Goal: Task Accomplishment & Management: Use online tool/utility

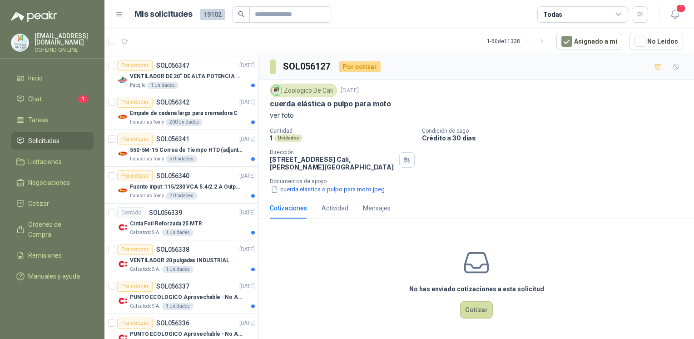
scroll to position [1567, 0]
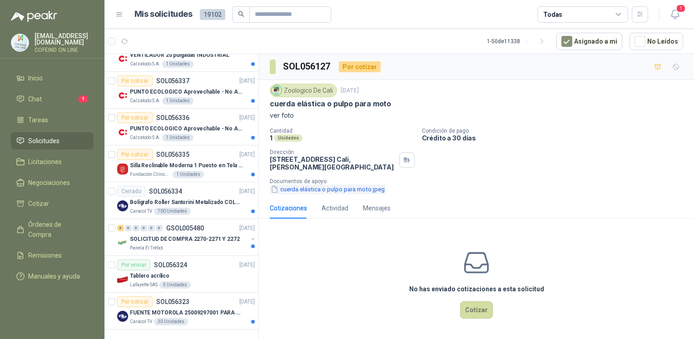
click at [352, 186] on button "cuerda elástica o pulpo para moto.jpeg" at bounding box center [328, 189] width 116 height 10
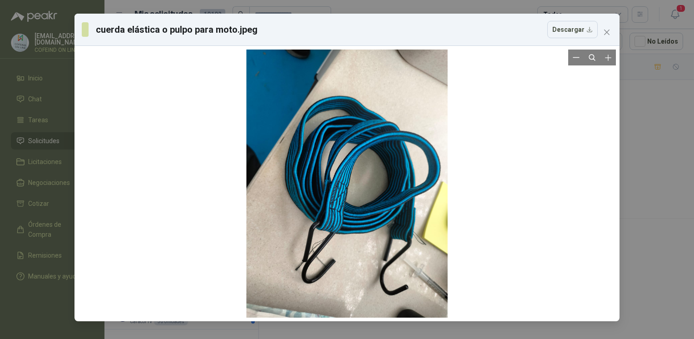
click at [602, 213] on div at bounding box center [347, 184] width 538 height 268
click at [657, 216] on div "cuerda elástica o pulpo para moto.jpeg Descargar" at bounding box center [347, 169] width 694 height 339
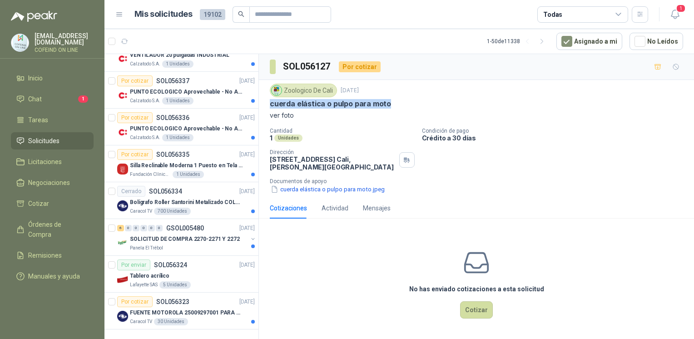
drag, startPoint x: 266, startPoint y: 107, endPoint x: 396, endPoint y: 107, distance: 130.4
click at [396, 107] on div "Zoologico De Cali [DATE] cuerda elástica o pulpo para moto ver foto Cantidad 1 …" at bounding box center [476, 139] width 435 height 118
copy p "cuerda elástica o pulpo para moto"
click at [469, 310] on button "Cotizar" at bounding box center [476, 309] width 33 height 17
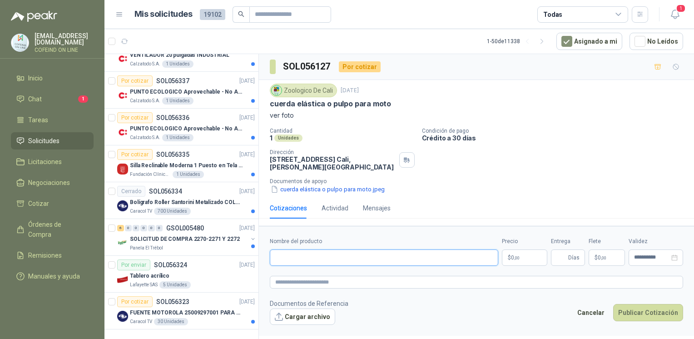
click at [361, 249] on input "Nombre del producto" at bounding box center [384, 257] width 228 height 16
click at [360, 251] on input "Nombre del producto" at bounding box center [384, 257] width 228 height 16
paste input "**********"
type input "**********"
click at [280, 319] on button "Cargar archivo" at bounding box center [302, 316] width 65 height 16
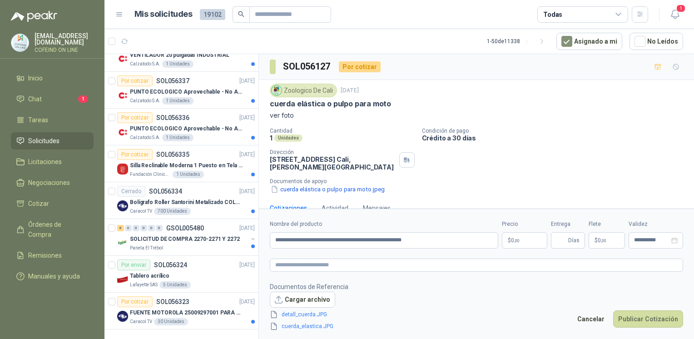
click at [524, 243] on p "$ 0 ,00" at bounding box center [524, 240] width 45 height 16
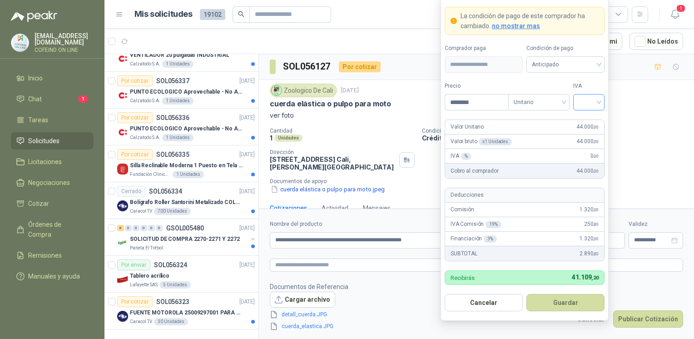
type input "********"
click at [579, 104] on input "search" at bounding box center [589, 101] width 20 height 14
click at [582, 156] on div "0%" at bounding box center [589, 151] width 28 height 15
click at [550, 303] on button "Guardar" at bounding box center [565, 302] width 78 height 17
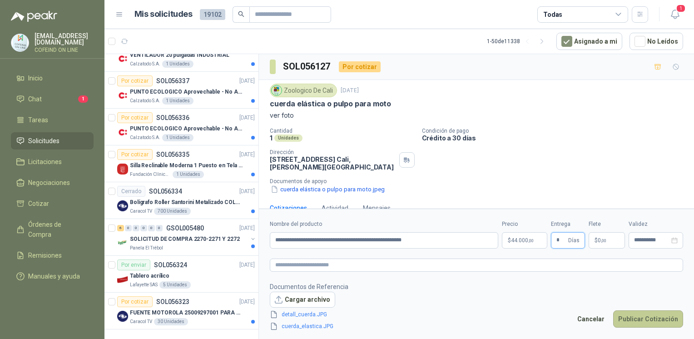
type input "*"
click at [661, 317] on button "Publicar Cotización" at bounding box center [648, 318] width 70 height 17
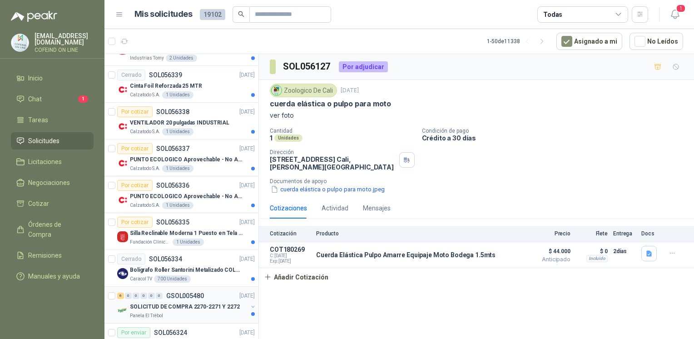
scroll to position [1496, 0]
click at [141, 229] on p "Silla Reclinable Moderna 1 Puesto en Tela Mecánica Praxis Elite Living" at bounding box center [186, 233] width 113 height 9
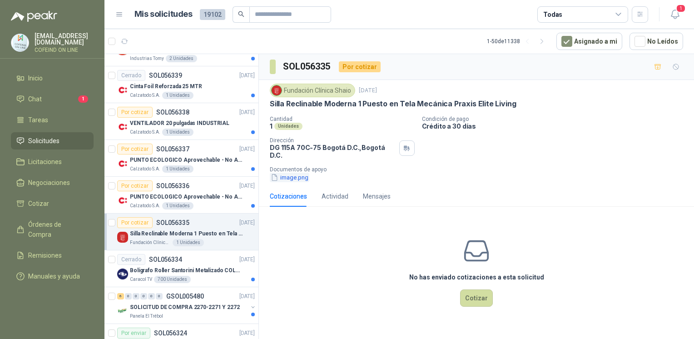
click at [288, 174] on button "image.png" at bounding box center [290, 178] width 40 height 10
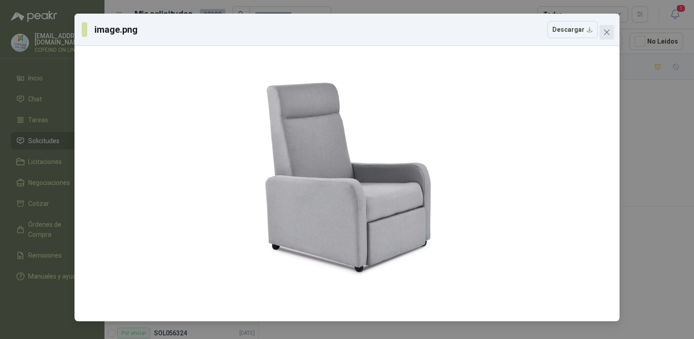
click at [607, 33] on icon "close" at bounding box center [606, 32] width 7 height 7
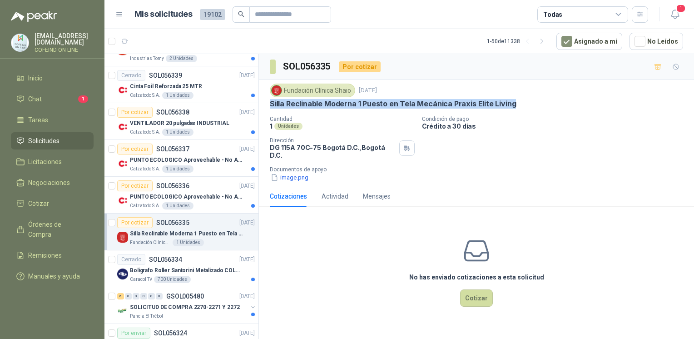
drag, startPoint x: 265, startPoint y: 105, endPoint x: 513, endPoint y: 104, distance: 248.0
click at [513, 104] on div "Fundación Clínica Shaio [DATE] Silla Reclinable Moderna 1 Puesto en Tela Mecáni…" at bounding box center [476, 133] width 435 height 106
copy p "Silla Reclinable Moderna 1 Puesto en Tela Mecánica Praxis Elite Living"
click at [286, 173] on button "image.png" at bounding box center [290, 178] width 40 height 10
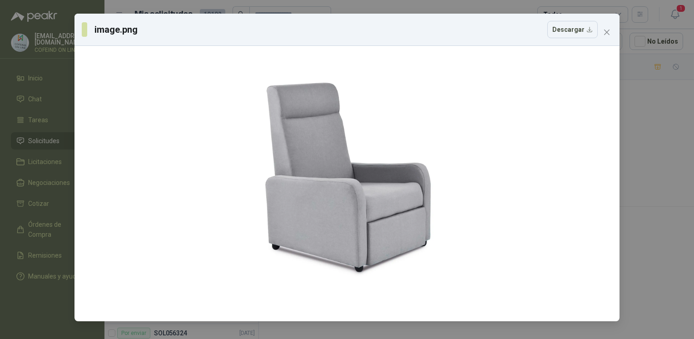
click at [638, 159] on div "image.png Descargar" at bounding box center [347, 169] width 694 height 339
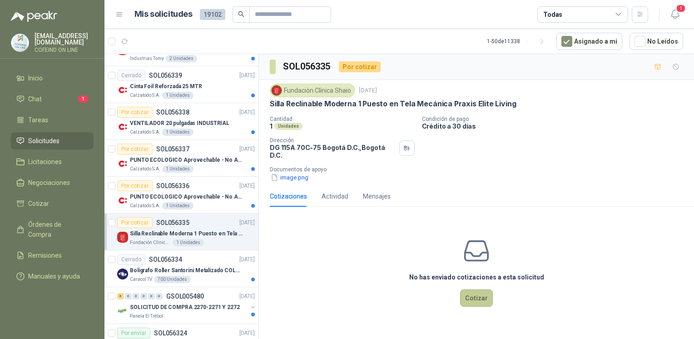
click at [473, 292] on button "Cotizar" at bounding box center [476, 297] width 33 height 17
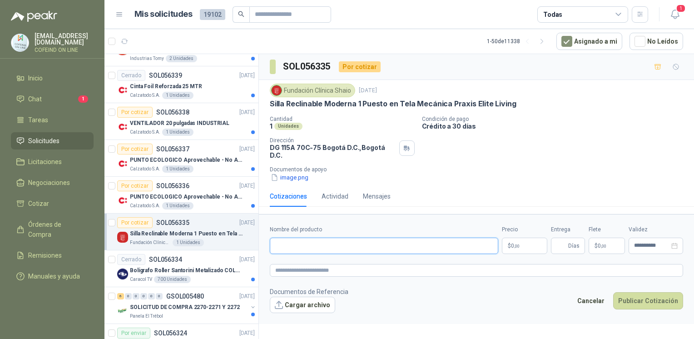
click at [380, 238] on input "Nombre del producto" at bounding box center [384, 246] width 228 height 16
paste input "**********"
type input "**********"
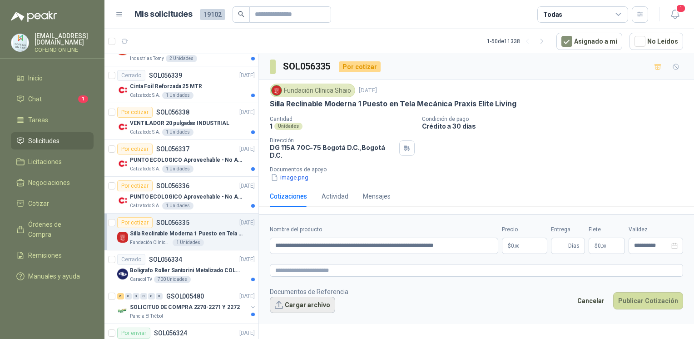
click at [293, 302] on button "Cargar archivo" at bounding box center [302, 305] width 65 height 16
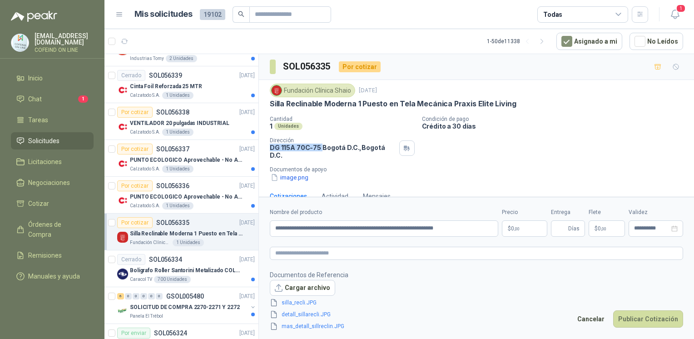
drag, startPoint x: 271, startPoint y: 149, endPoint x: 320, endPoint y: 144, distance: 49.3
click at [320, 144] on p "DG 115A 70C-75 Bogotá D.C. , [GEOGRAPHIC_DATA] D.C." at bounding box center [333, 151] width 126 height 15
copy p "DG 115A 70C-75"
drag, startPoint x: 289, startPoint y: 95, endPoint x: 351, endPoint y: 92, distance: 61.8
click at [351, 92] on div "Fundación Clínica Shaio" at bounding box center [312, 91] width 85 height 14
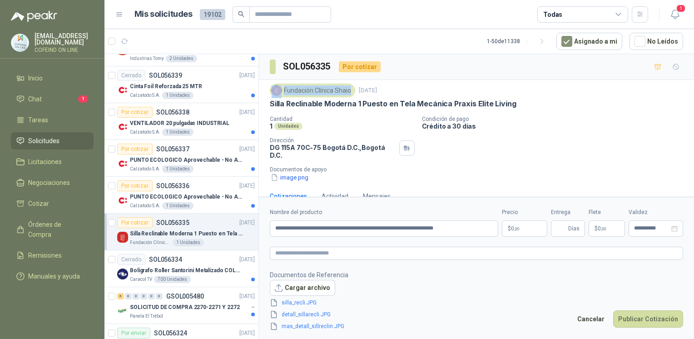
copy div "Fundación Clínica Shaio"
click at [515, 228] on body "[EMAIL_ADDRESS][DOMAIN_NAME] COFEIND ON LINE Inicio Chat 1 Tareas Solicitudes L…" at bounding box center [347, 169] width 694 height 339
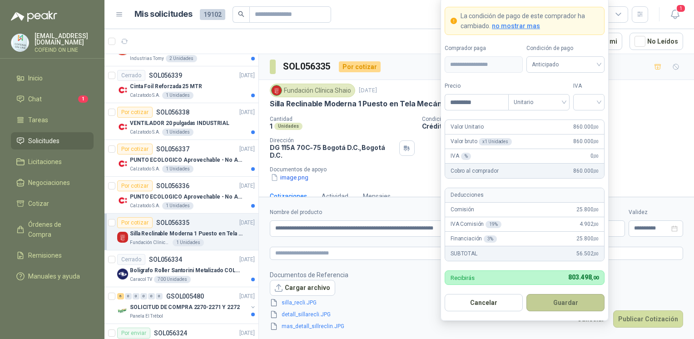
click at [553, 300] on button "Guardar" at bounding box center [565, 302] width 78 height 17
click at [598, 99] on input "search" at bounding box center [589, 101] width 20 height 14
click at [587, 153] on div "0%" at bounding box center [589, 151] width 17 height 10
click at [565, 303] on button "Guardar" at bounding box center [565, 302] width 78 height 17
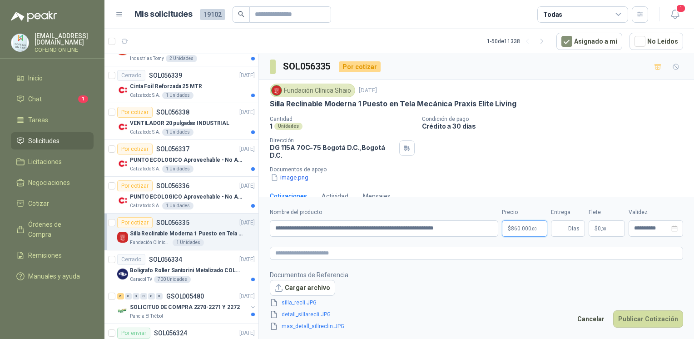
click at [524, 228] on body "[EMAIL_ADDRESS][DOMAIN_NAME] COFEIND ON LINE Inicio Chat 1 Tareas Solicitudes L…" at bounding box center [347, 169] width 694 height 339
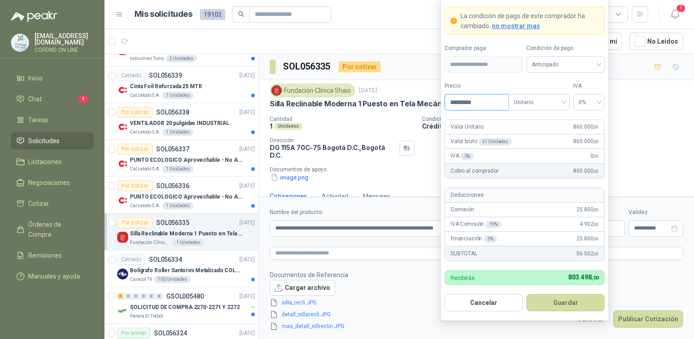
click at [464, 104] on input "*********" at bounding box center [476, 101] width 63 height 15
click at [587, 101] on span "0%" at bounding box center [589, 102] width 20 height 14
type input "*********"
click at [585, 149] on div "0%" at bounding box center [589, 151] width 17 height 10
click at [559, 312] on form "**********" at bounding box center [525, 158] width 168 height 323
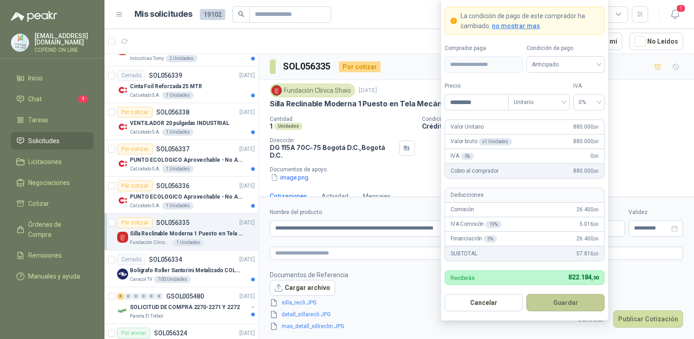
click at [558, 308] on button "Guardar" at bounding box center [565, 302] width 78 height 17
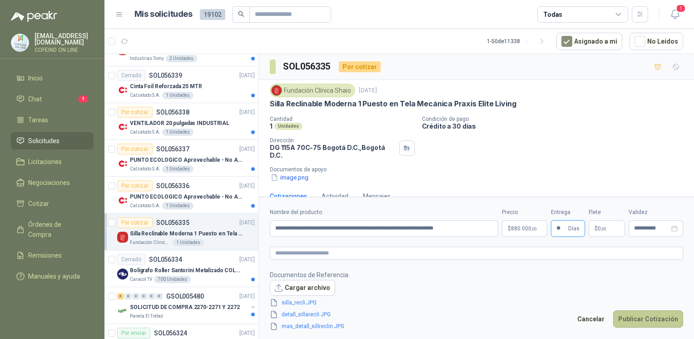
type input "**"
click at [632, 318] on button "Publicar Cotización" at bounding box center [648, 318] width 70 height 17
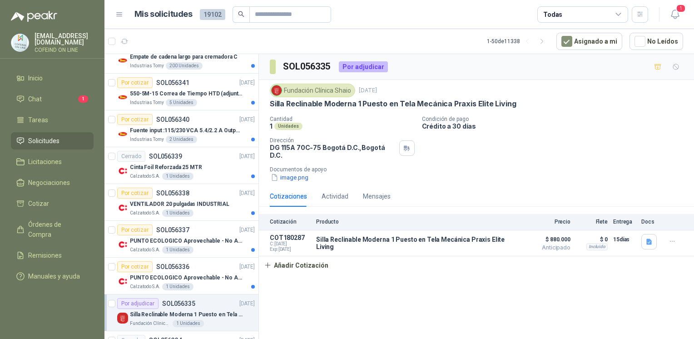
scroll to position [1414, 0]
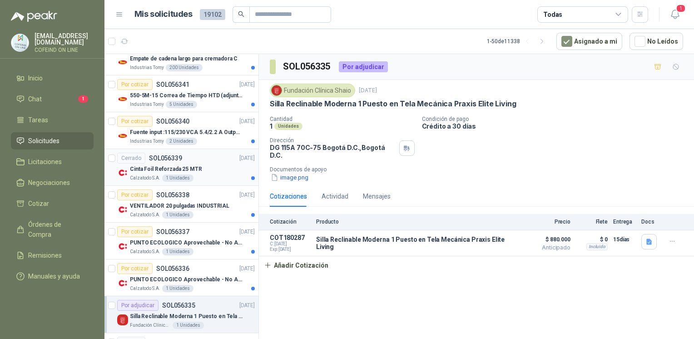
click at [154, 165] on p "Cinta Foil Reforzada 25 MTR" at bounding box center [166, 169] width 72 height 9
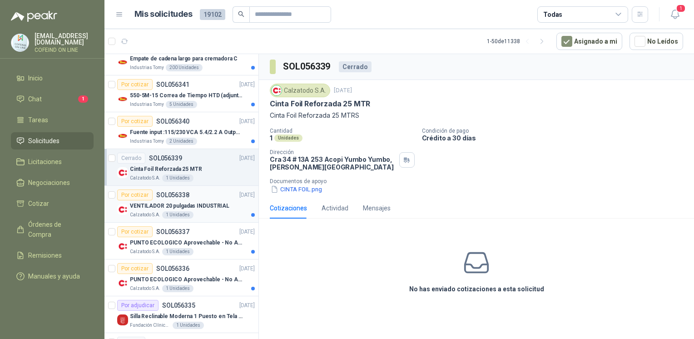
click at [213, 193] on div "Por cotizar SOL056338 [DATE]" at bounding box center [186, 194] width 138 height 11
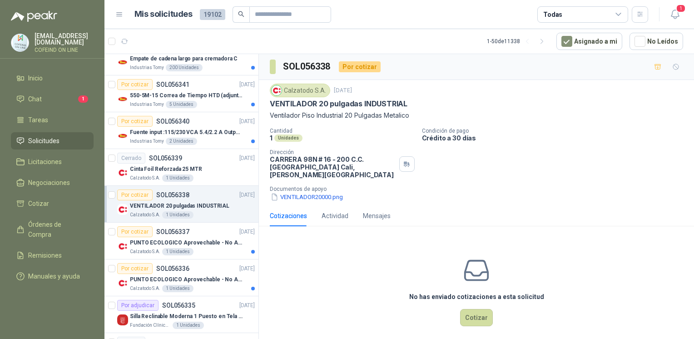
click at [211, 204] on p "VENTILADOR 20 pulgadas INDUSTRIAL" at bounding box center [179, 206] width 99 height 9
click at [291, 192] on button "VENTILADOR20000.png" at bounding box center [307, 197] width 74 height 10
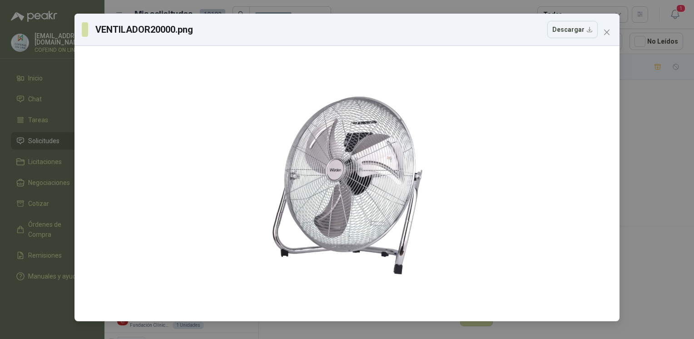
click at [650, 170] on div "VENTILADOR20000.png Descargar" at bounding box center [347, 169] width 694 height 339
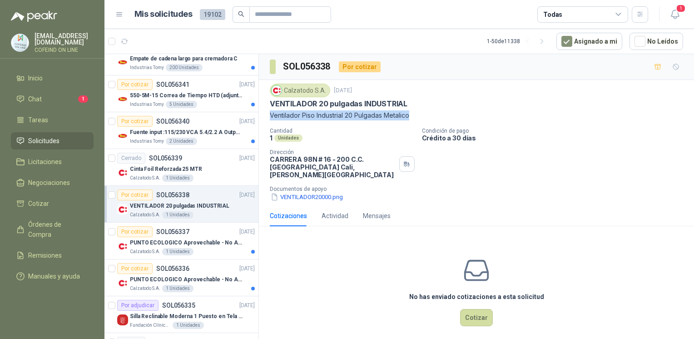
drag, startPoint x: 267, startPoint y: 116, endPoint x: 428, endPoint y: 112, distance: 160.8
click at [428, 112] on div "Calzatodo [DATE] VENTILADOR 20 pulgadas INDUSTRIAL Ventilador Piso Industrial 2…" at bounding box center [476, 142] width 435 height 125
copy p "Ventilador Piso Industrial 20 Pulgadas Metalico"
click at [483, 310] on button "Cotizar" at bounding box center [476, 317] width 33 height 17
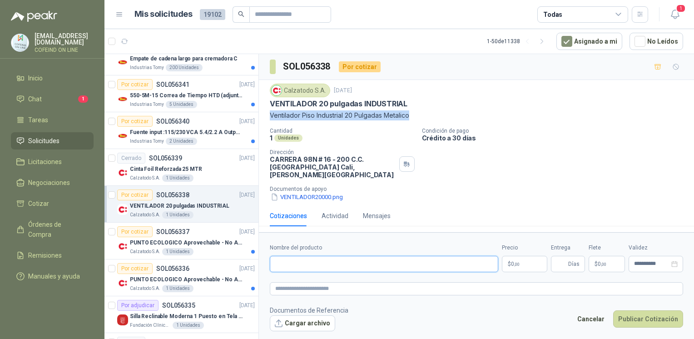
click at [367, 257] on input "Nombre del producto" at bounding box center [384, 264] width 228 height 16
paste input "**********"
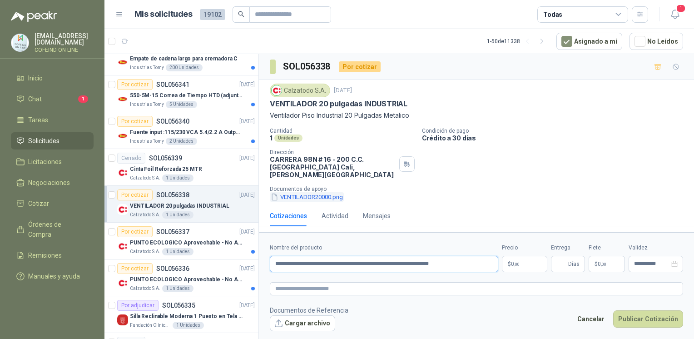
type input "**********"
click at [334, 192] on button "VENTILADOR20000.png" at bounding box center [307, 197] width 74 height 10
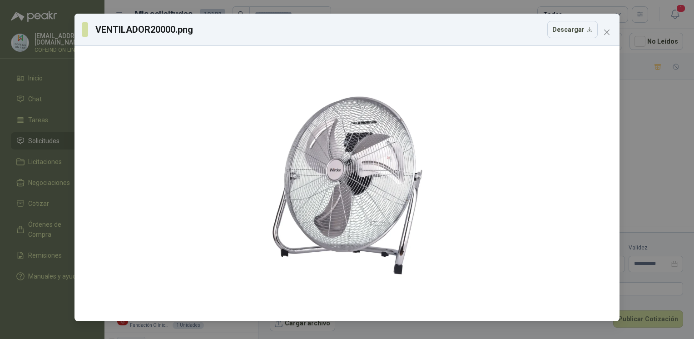
click at [658, 163] on div "VENTILADOR20000.png Descargar" at bounding box center [347, 169] width 694 height 339
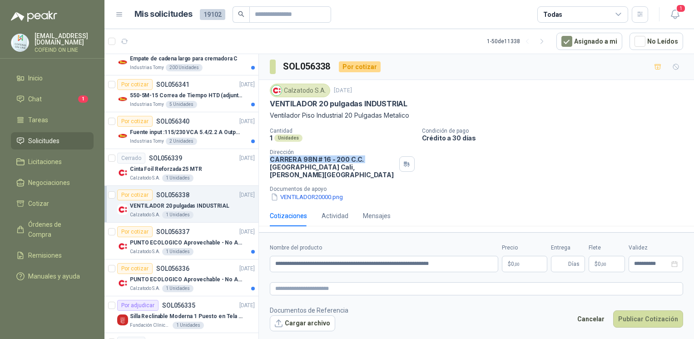
drag, startPoint x: 270, startPoint y: 158, endPoint x: 363, endPoint y: 158, distance: 93.1
click at [363, 158] on p "CARRERA 98N # 16 - 200 C.C. [GEOGRAPHIC_DATA] , [PERSON_NAME][GEOGRAPHIC_DATA]" at bounding box center [333, 166] width 126 height 23
copy p "CARRERA 98N # 16 - 200 C.C."
click at [310, 321] on button "Cargar archivo" at bounding box center [302, 323] width 65 height 16
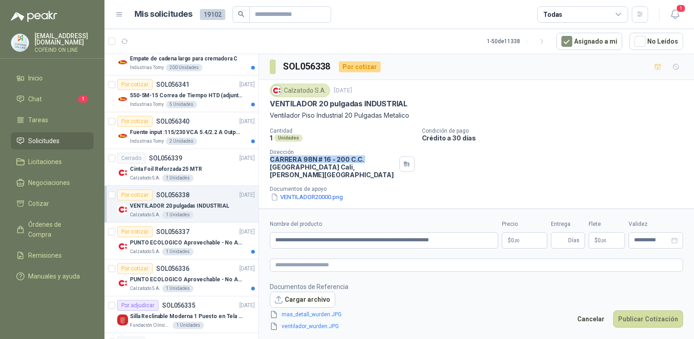
click at [513, 239] on body "[EMAIL_ADDRESS][DOMAIN_NAME] COFEIND ON LINE Inicio Chat 1 Tareas Solicitudes L…" at bounding box center [347, 169] width 694 height 339
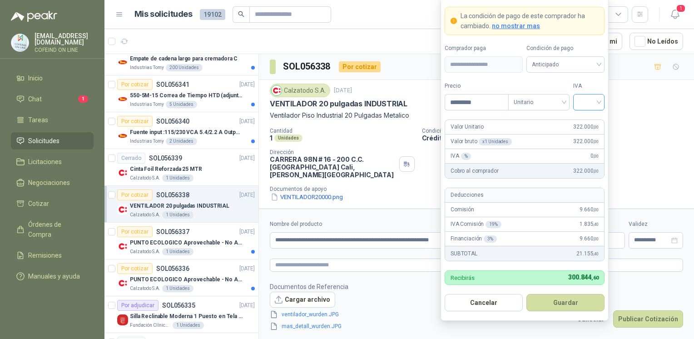
type input "*********"
click at [590, 108] on input "search" at bounding box center [589, 101] width 20 height 14
click at [586, 155] on div "0%" at bounding box center [589, 151] width 17 height 10
click at [558, 301] on button "Guardar" at bounding box center [565, 302] width 78 height 17
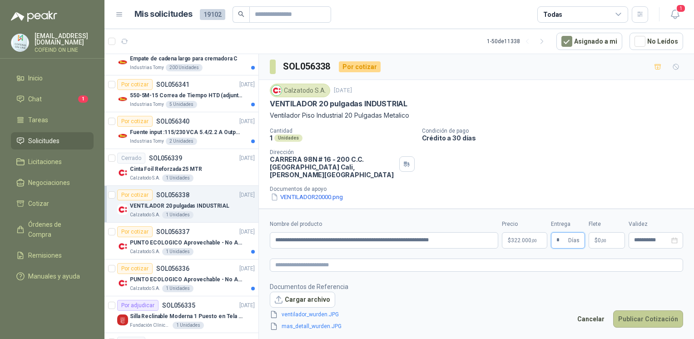
type input "*"
click at [646, 320] on button "Publicar Cotización" at bounding box center [648, 318] width 70 height 17
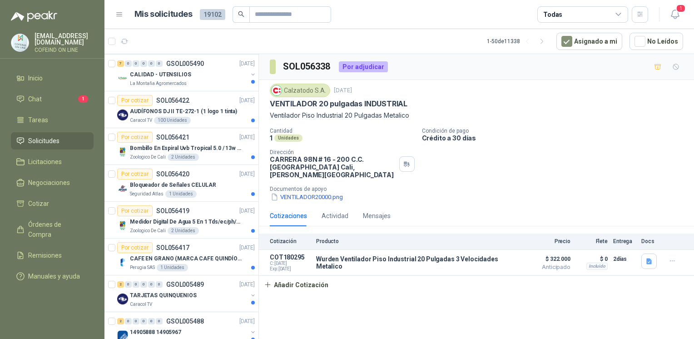
scroll to position [594, 0]
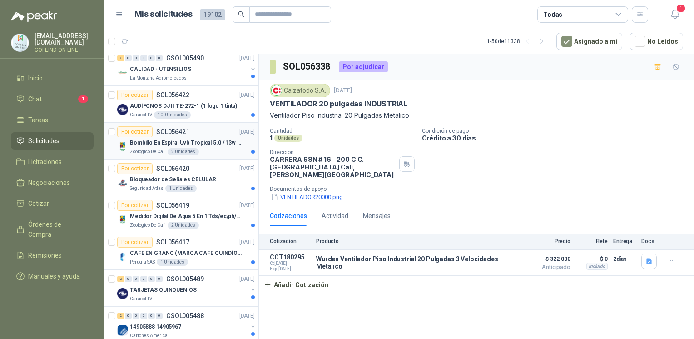
click at [220, 149] on div "Zoologico De Cali 2 Unidades" at bounding box center [192, 151] width 125 height 7
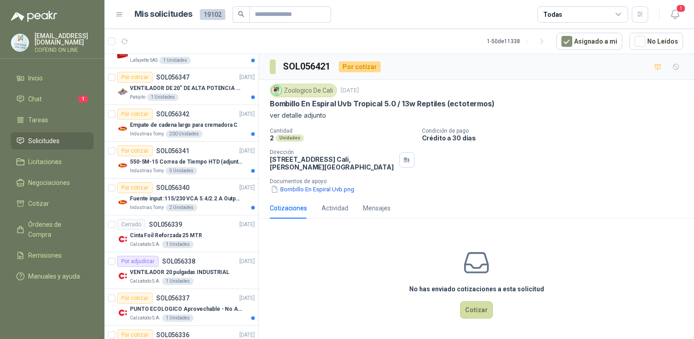
scroll to position [1460, 0]
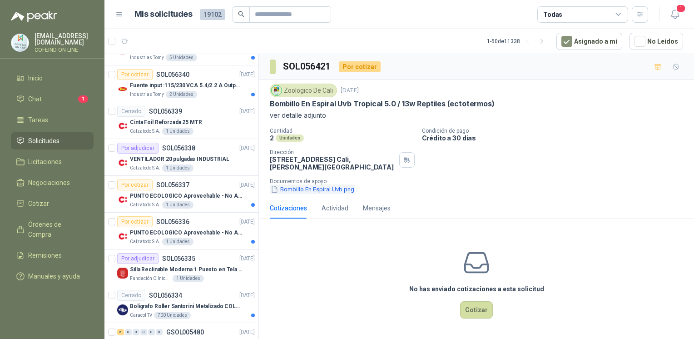
click at [294, 186] on button "Bombillo En Espiral Uvb.png" at bounding box center [312, 189] width 85 height 10
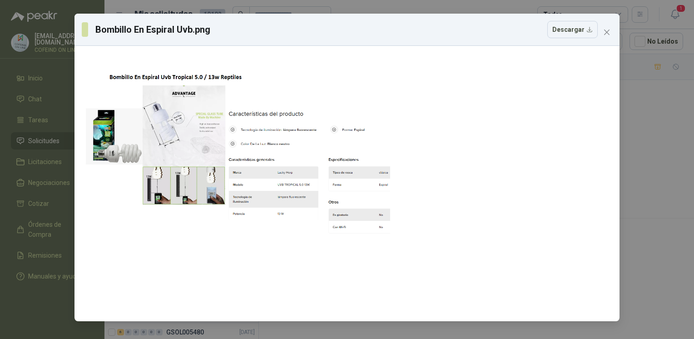
click at [638, 178] on div "Bombillo En Espiral Uvb.png Descargar" at bounding box center [347, 169] width 694 height 339
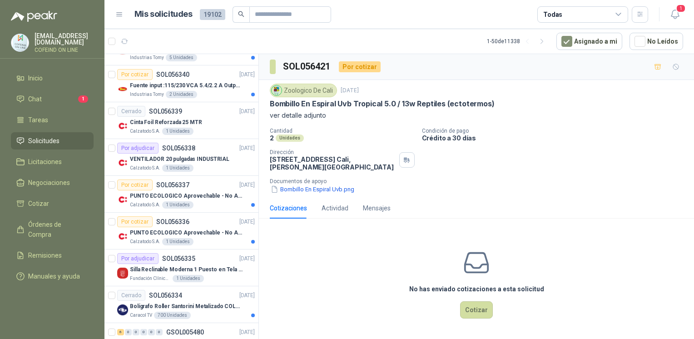
drag, startPoint x: 498, startPoint y: 99, endPoint x: 475, endPoint y: 93, distance: 23.9
click at [475, 93] on div "Zoologico De Cali [DATE] Bombillo En Espiral Uvb Tropical 5.0 / 13w Reptiles (e…" at bounding box center [476, 102] width 413 height 37
drag, startPoint x: 475, startPoint y: 93, endPoint x: 466, endPoint y: 99, distance: 11.1
click at [466, 99] on p "Bombillo En Espiral Uvb Tropical 5.0 / 13w Reptiles (ectotermos)" at bounding box center [382, 104] width 224 height 10
click at [490, 104] on p "Bombillo En Espiral Uvb Tropical 5.0 / 13w Reptiles (ectotermos)" at bounding box center [382, 104] width 224 height 10
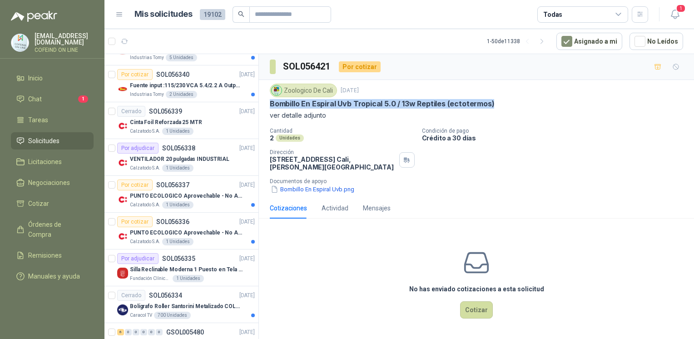
drag, startPoint x: 490, startPoint y: 105, endPoint x: 273, endPoint y: 103, distance: 217.1
click at [273, 103] on div "Bombillo En Espiral Uvb Tropical 5.0 / 13w Reptiles (ectotermos)" at bounding box center [476, 104] width 413 height 10
click at [288, 187] on button "Bombillo En Espiral Uvb.png" at bounding box center [312, 189] width 85 height 10
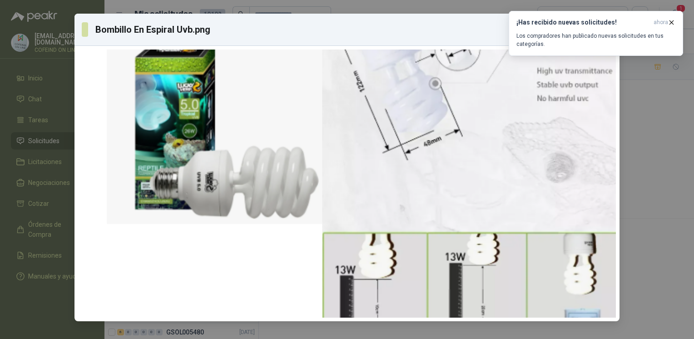
click at [646, 222] on div "Bombillo En Espiral Uvb.png Descargar" at bounding box center [347, 169] width 694 height 339
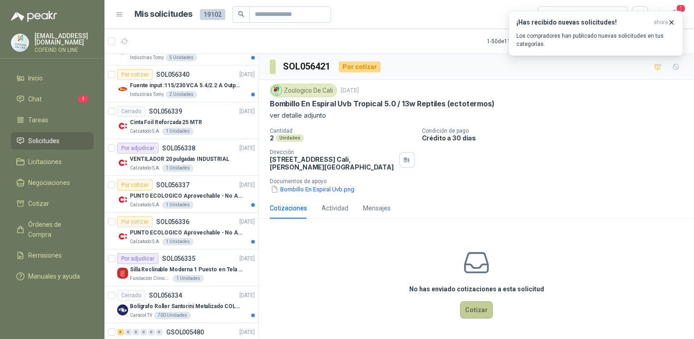
click at [491, 308] on button "Cotizar" at bounding box center [476, 309] width 33 height 17
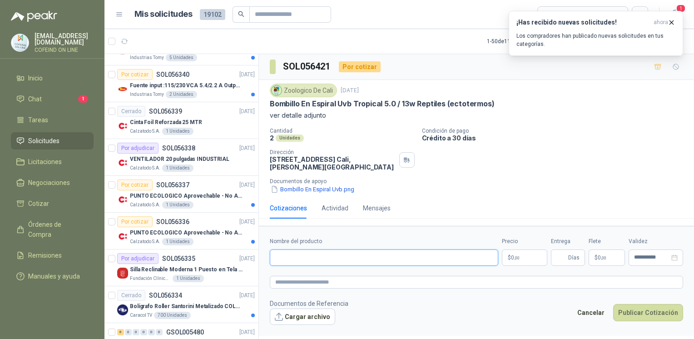
click at [319, 251] on input "Nombre del producto" at bounding box center [384, 257] width 228 height 16
paste input "**********"
type input "**********"
click at [294, 188] on button "Bombillo En Espiral Uvb.png" at bounding box center [312, 189] width 85 height 10
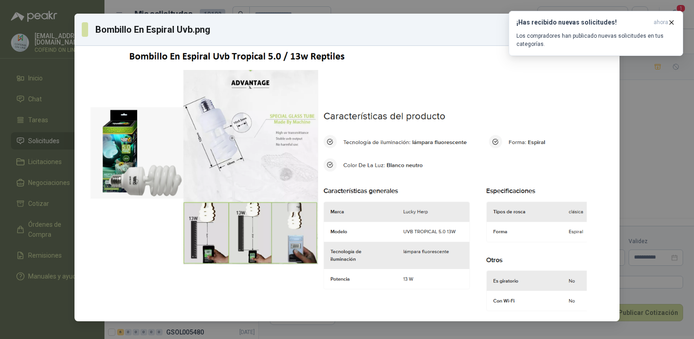
click at [643, 196] on div "Bombillo En Espiral Uvb.png Descargar" at bounding box center [347, 169] width 694 height 339
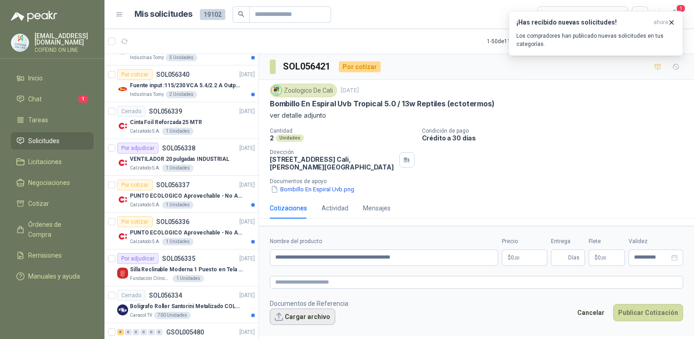
click at [311, 312] on button "Cargar archivo" at bounding box center [302, 316] width 65 height 16
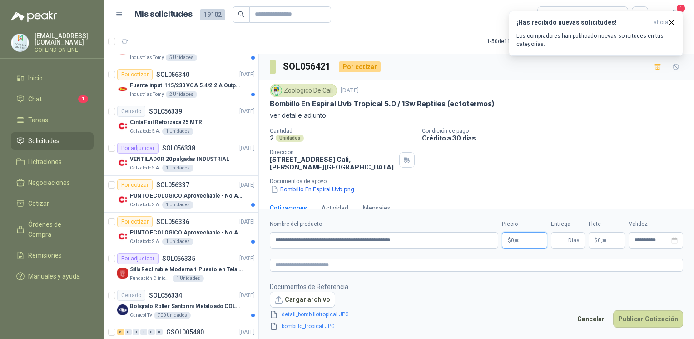
click at [527, 241] on p "$ 0 ,00" at bounding box center [524, 240] width 45 height 16
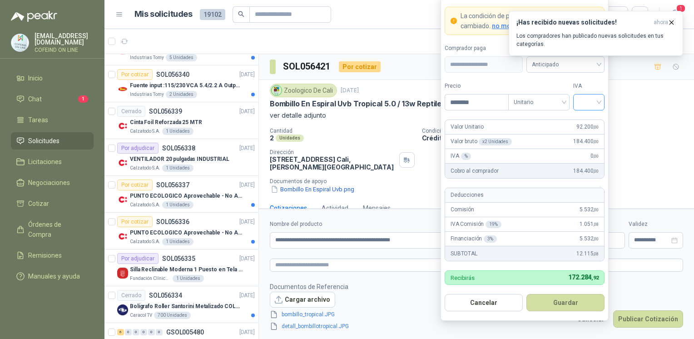
click at [598, 99] on input "search" at bounding box center [589, 101] width 20 height 14
click at [586, 157] on div "0%" at bounding box center [589, 151] width 28 height 15
click at [462, 104] on input "********" at bounding box center [476, 101] width 63 height 15
type input "********"
click at [563, 304] on button "Guardar" at bounding box center [565, 302] width 78 height 17
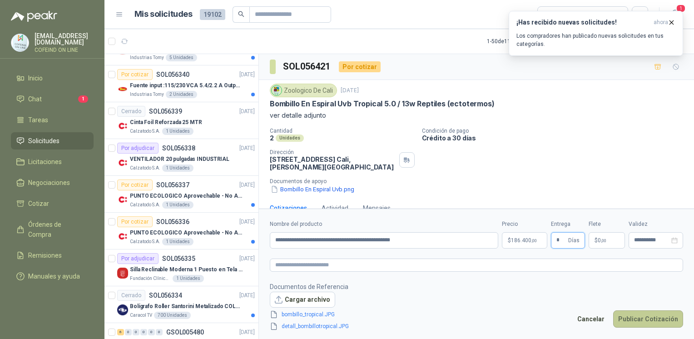
type input "*"
click at [630, 313] on button "Publicar Cotización" at bounding box center [648, 318] width 70 height 17
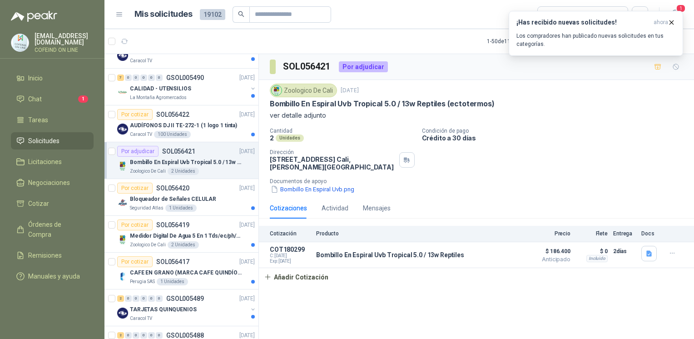
scroll to position [559, 0]
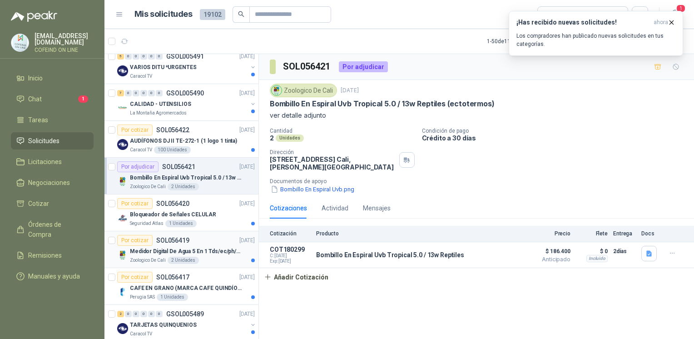
click at [195, 257] on div "2 Unidades" at bounding box center [183, 260] width 31 height 7
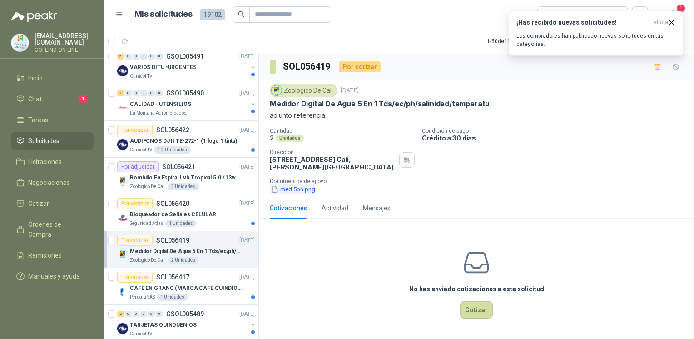
click at [294, 189] on button "med 5ph.png" at bounding box center [293, 189] width 46 height 10
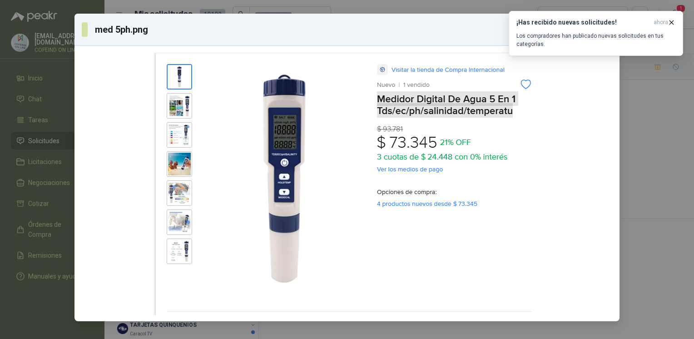
click at [645, 177] on div "med 5ph.png Descargar" at bounding box center [347, 169] width 694 height 339
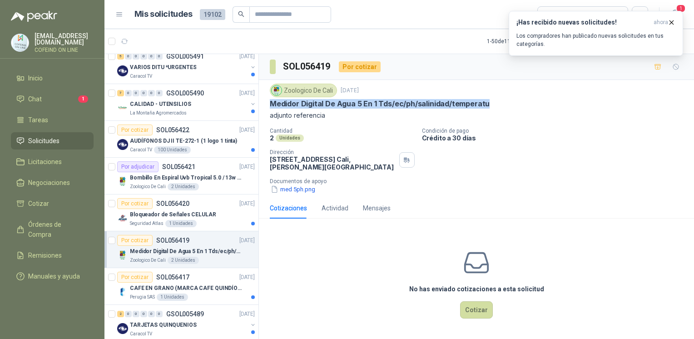
drag, startPoint x: 485, startPoint y: 100, endPoint x: 269, endPoint y: 108, distance: 215.9
click at [270, 108] on div "Medidor Digital De Agua 5 En 1 Tds/ec/ph/salinidad/temperatu" at bounding box center [476, 104] width 413 height 10
copy p "Medidor Digital De Agua 5 En 1 Tds/ec/ph/salinidad/temperatu"
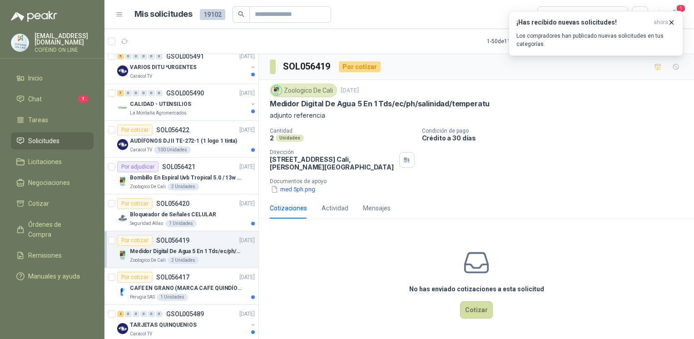
click at [289, 196] on div "Zoologico De Cali [DATE] Medidor Digital De Agua 5 En 1 Tds/ec/ph/salinidad/tem…" at bounding box center [476, 139] width 435 height 118
click at [287, 190] on button "med 5ph.png" at bounding box center [293, 189] width 46 height 10
